Goal: Browse casually

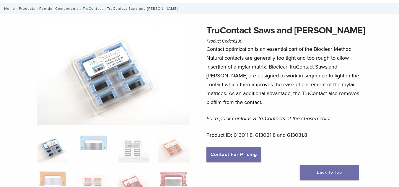
scroll to position [30, 0]
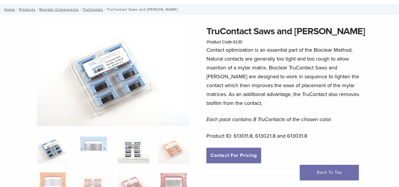
click at [135, 151] on img at bounding box center [134, 149] width 32 height 30
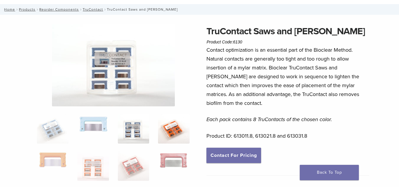
click at [166, 135] on img at bounding box center [174, 129] width 32 height 30
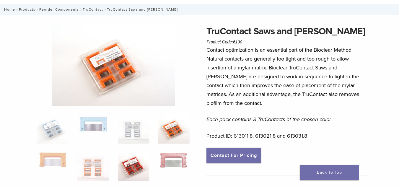
click at [140, 159] on img at bounding box center [134, 166] width 32 height 30
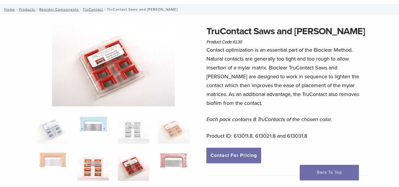
click at [103, 166] on img at bounding box center [93, 166] width 32 height 30
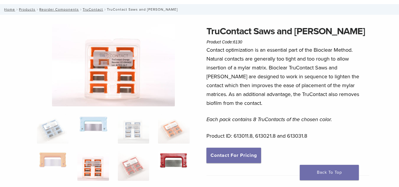
click at [159, 159] on img at bounding box center [174, 160] width 32 height 18
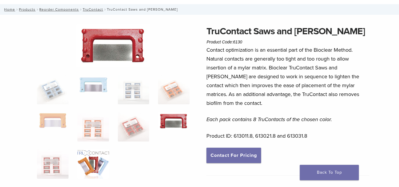
click at [89, 156] on img at bounding box center [93, 164] width 32 height 30
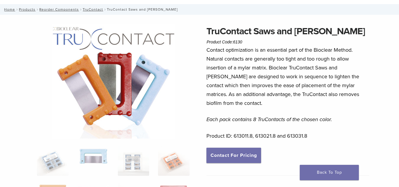
scroll to position [118, 0]
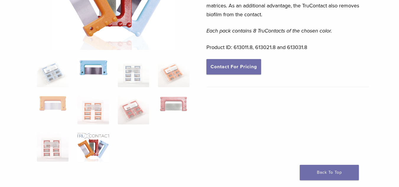
click at [96, 74] on img at bounding box center [93, 67] width 32 height 19
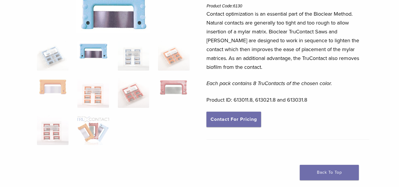
scroll to position [0, 0]
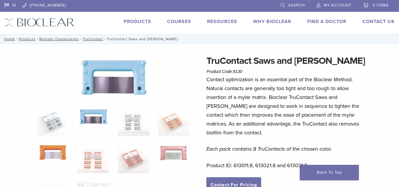
click at [46, 160] on img at bounding box center [53, 152] width 32 height 17
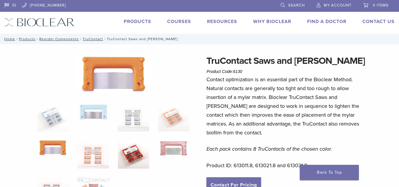
scroll to position [59, 0]
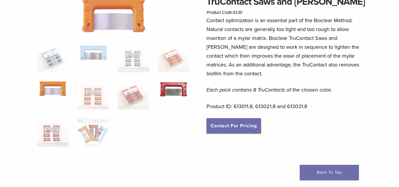
click at [175, 88] on img at bounding box center [174, 89] width 32 height 18
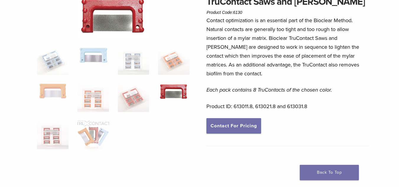
scroll to position [30, 0]
